Goal: Task Accomplishment & Management: Manage account settings

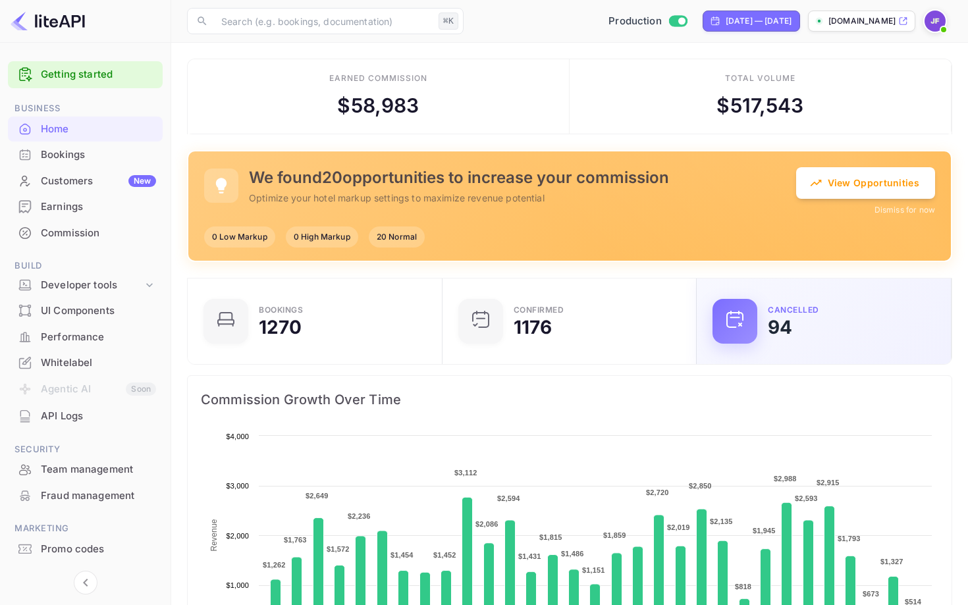
scroll to position [214, 247]
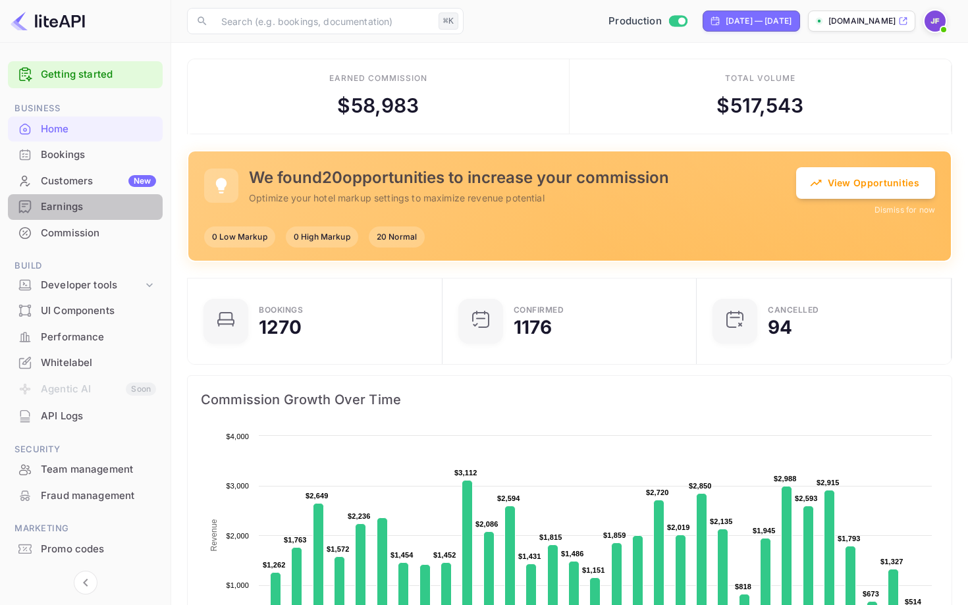
click at [50, 217] on div "Earnings" at bounding box center [85, 207] width 155 height 26
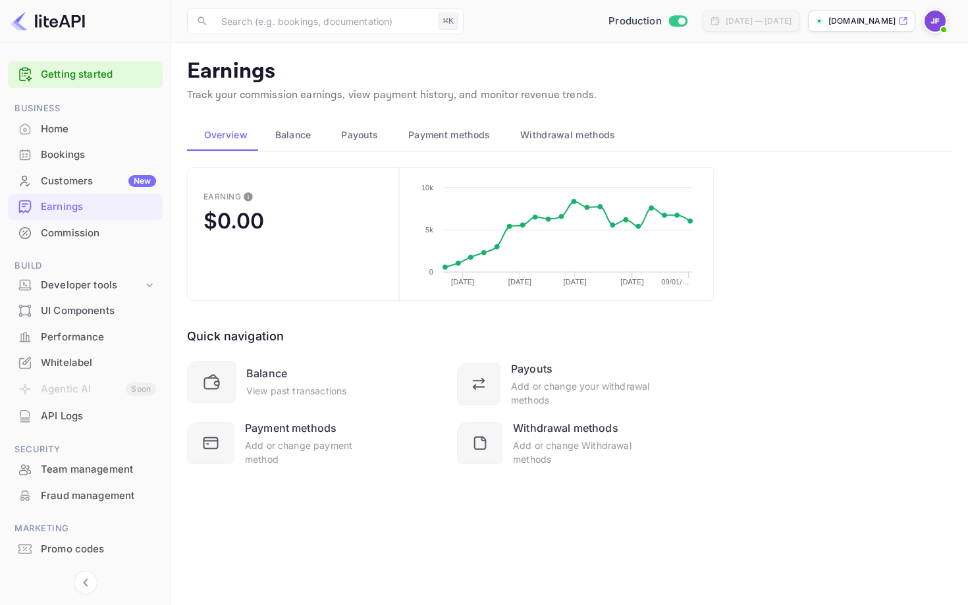
click at [354, 141] on span "Payouts" at bounding box center [359, 135] width 37 height 16
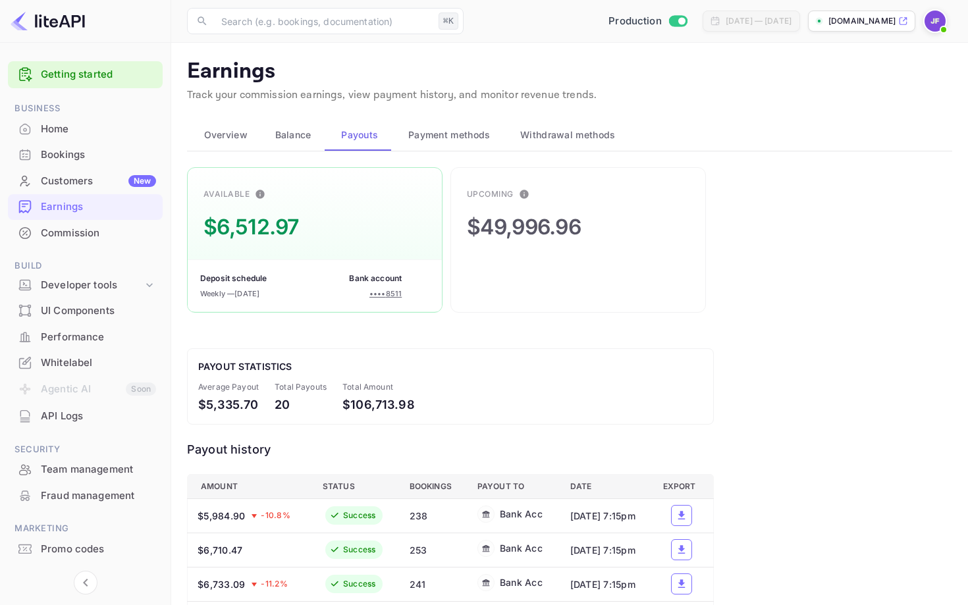
click at [76, 357] on div "Whitelabel" at bounding box center [98, 363] width 115 height 15
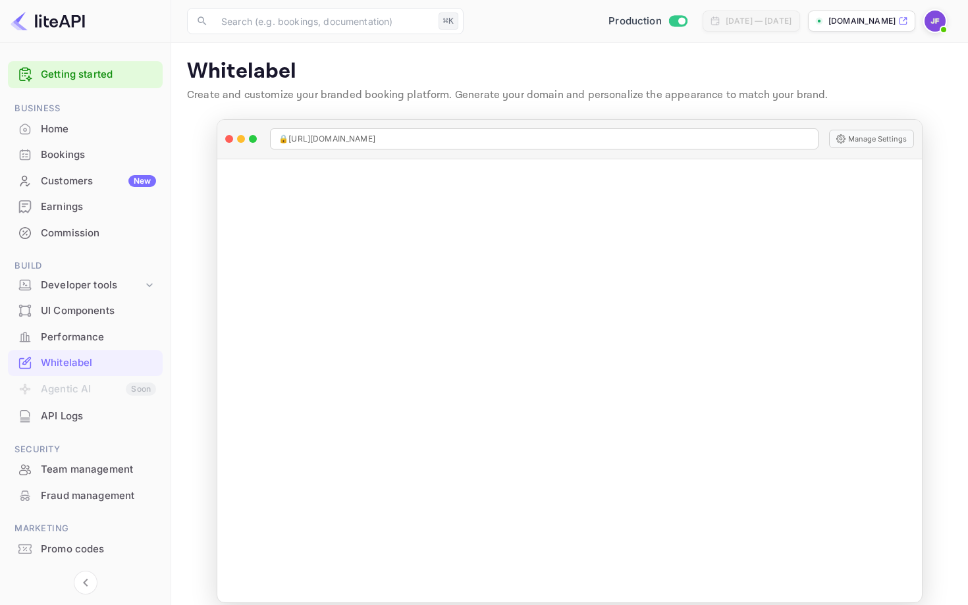
scroll to position [14, 0]
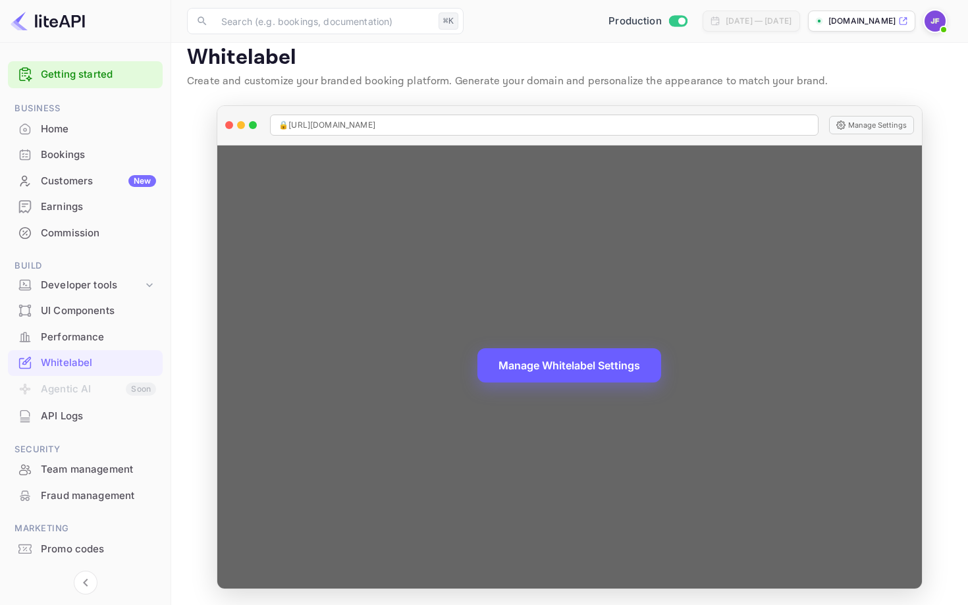
click at [568, 373] on button "Manage Whitelabel Settings" at bounding box center [569, 365] width 184 height 34
click at [603, 366] on button "Manage Whitelabel Settings" at bounding box center [569, 365] width 184 height 34
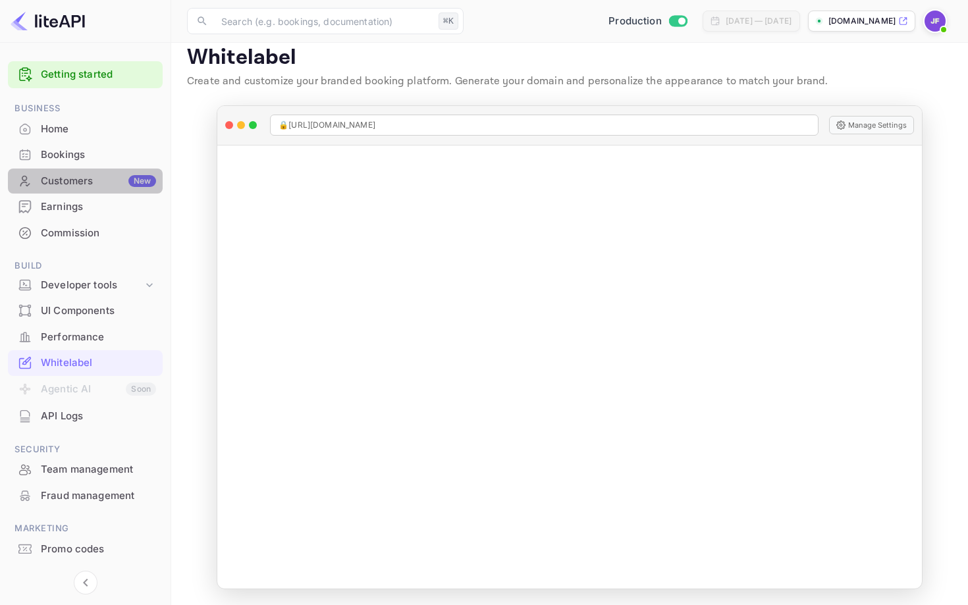
click at [78, 184] on div "Customers New" at bounding box center [98, 181] width 115 height 15
click at [70, 222] on div "Commission" at bounding box center [85, 234] width 155 height 26
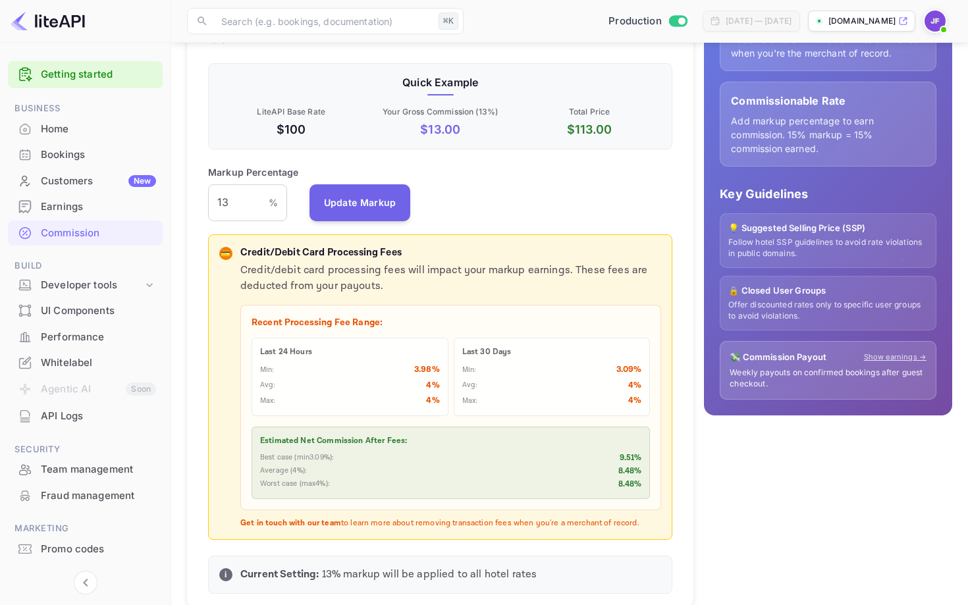
scroll to position [247, 0]
drag, startPoint x: 267, startPoint y: 254, endPoint x: 382, endPoint y: 261, distance: 115.5
click at [383, 262] on div "Credit/Debit Card Processing Fees Credit/debit card processing fees will impact…" at bounding box center [450, 387] width 421 height 284
click at [382, 261] on div "Credit/Debit Card Processing Fees Credit/debit card processing fees will impact…" at bounding box center [450, 387] width 421 height 284
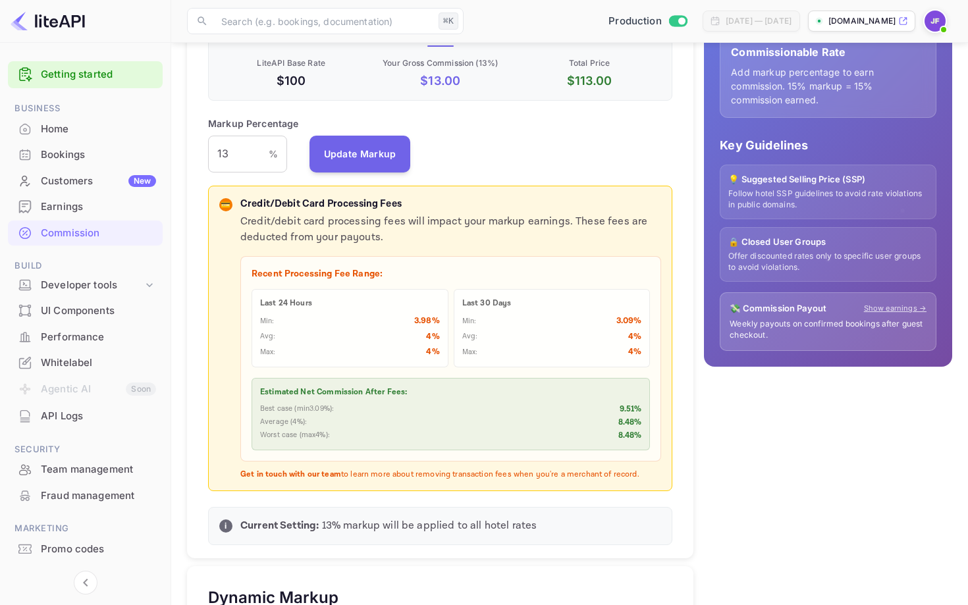
scroll to position [294, 0]
